Goal: Task Accomplishment & Management: Manage account settings

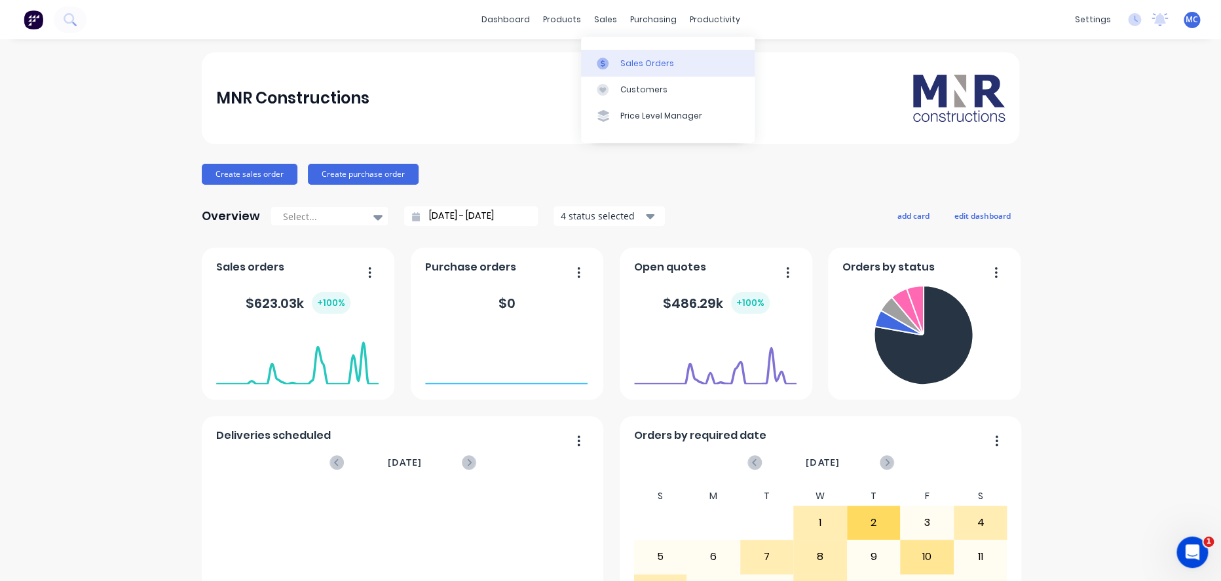
click at [637, 73] on link "Sales Orders" at bounding box center [668, 63] width 174 height 26
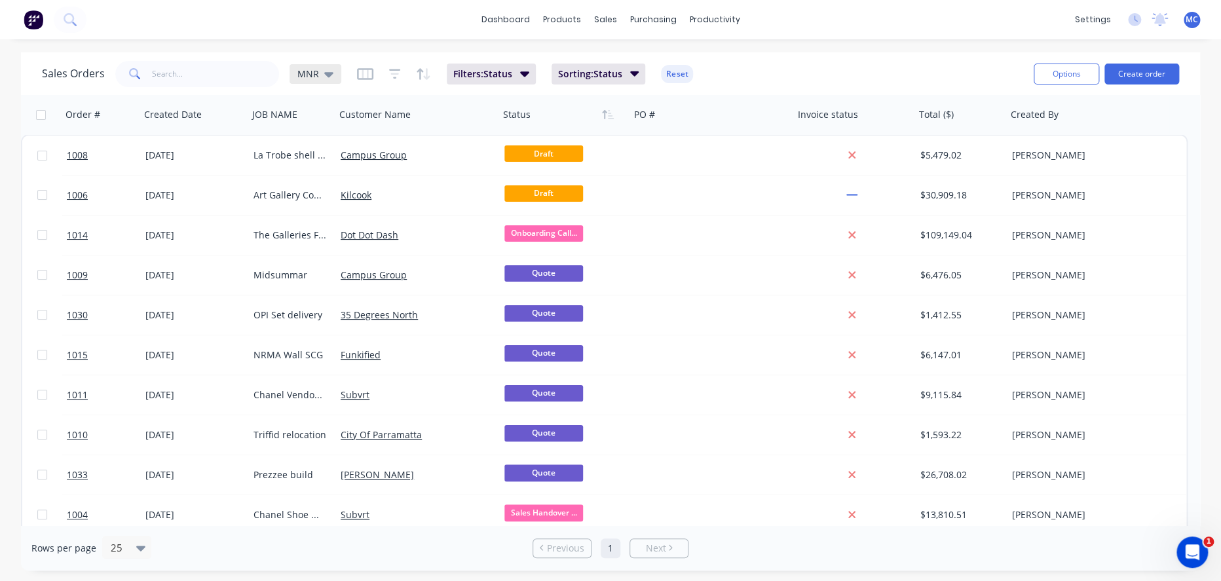
click at [325, 77] on icon at bounding box center [328, 74] width 9 height 14
click at [313, 240] on button "Live quotes" at bounding box center [370, 237] width 149 height 15
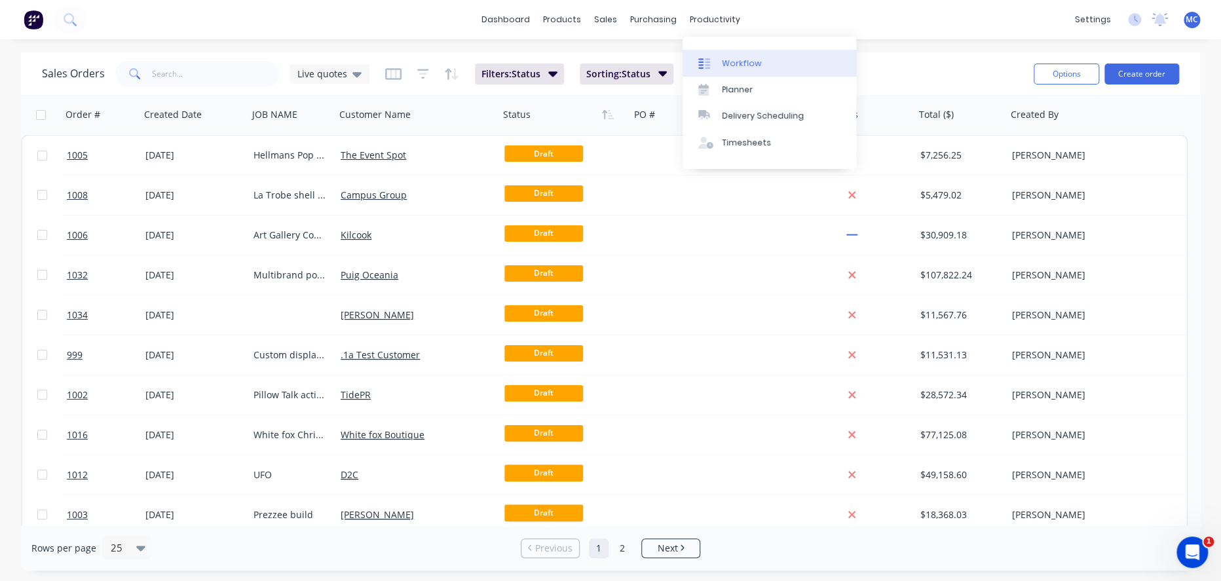
click at [721, 59] on link "Workflow" at bounding box center [770, 63] width 174 height 26
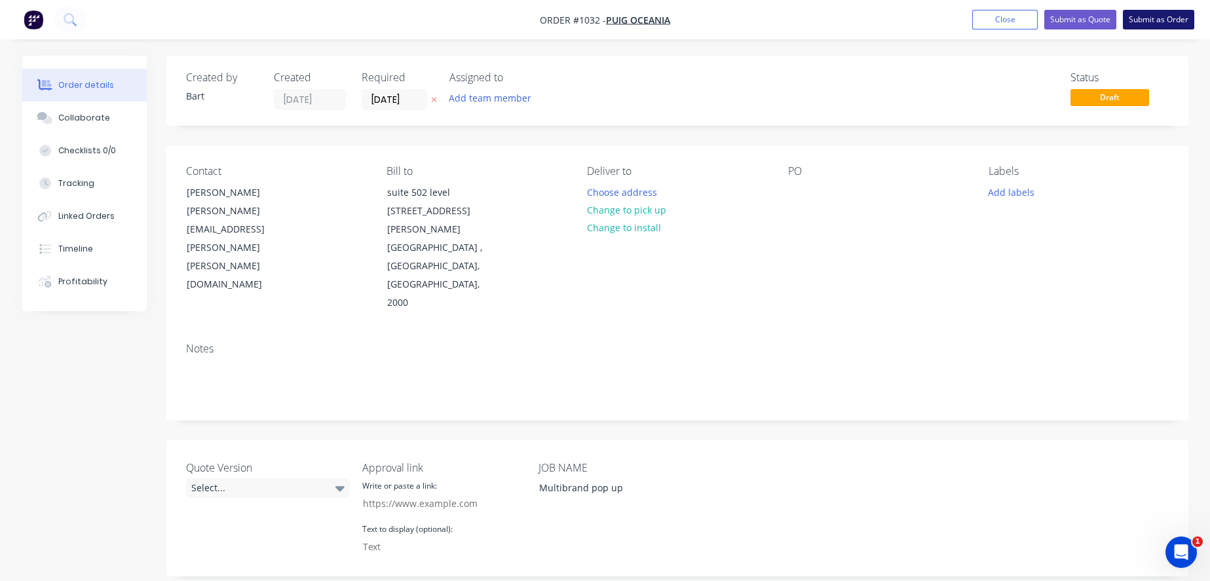
click at [1155, 26] on button "Submit as Order" at bounding box center [1158, 20] width 71 height 20
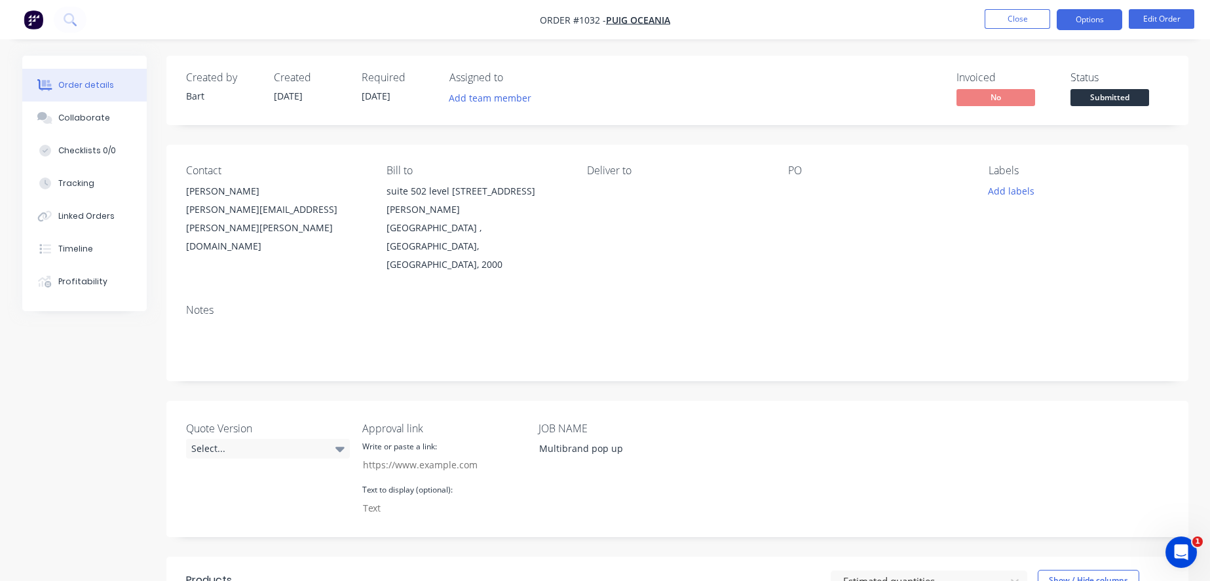
click at [1066, 13] on button "Options" at bounding box center [1090, 19] width 66 height 21
click at [693, 60] on div "Created by Bart Created 08/10/25 Required 08/10/25 Assigned to Add team member …" at bounding box center [677, 90] width 1022 height 69
click at [31, 18] on img "button" at bounding box center [34, 20] width 20 height 20
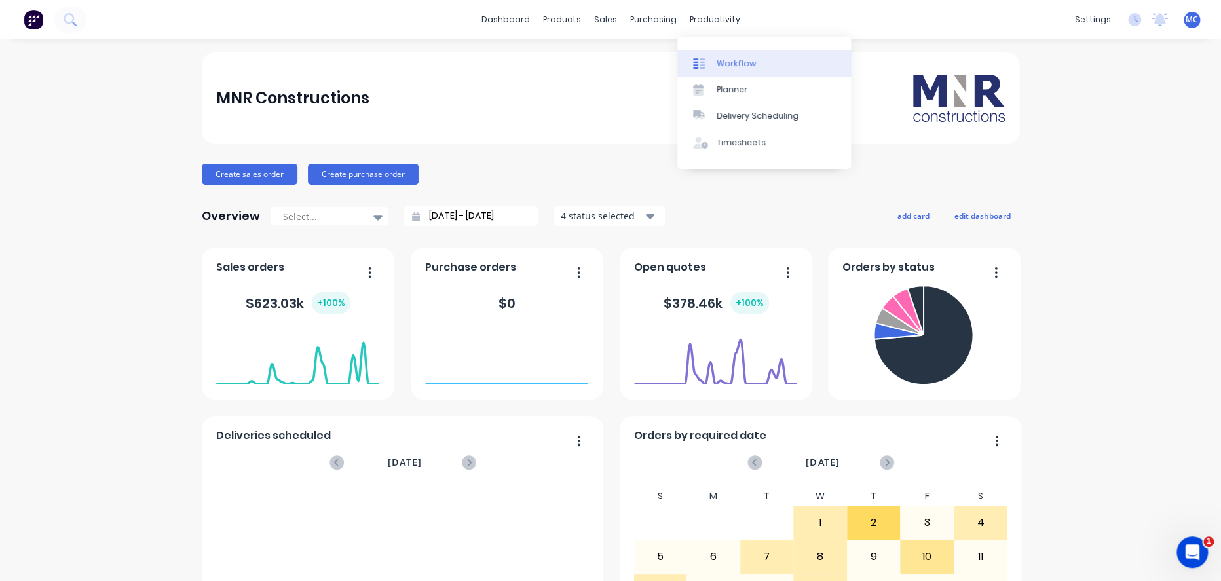
click at [723, 65] on div "Workflow" at bounding box center [736, 64] width 39 height 12
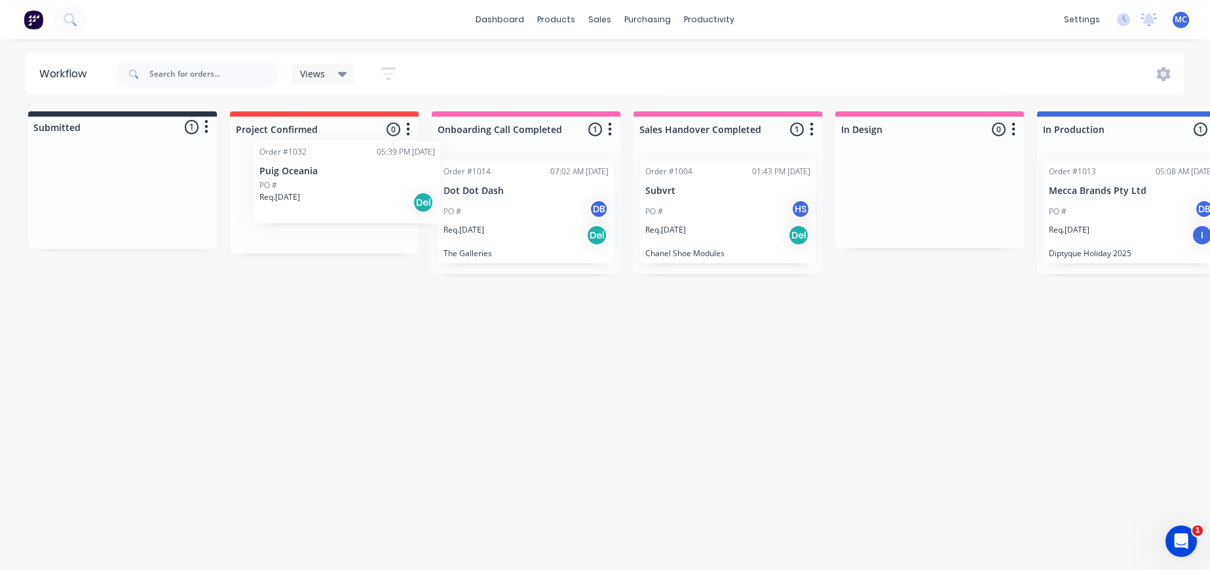
drag, startPoint x: 103, startPoint y: 197, endPoint x: 321, endPoint y: 185, distance: 218.5
